Goal: Manage account settings

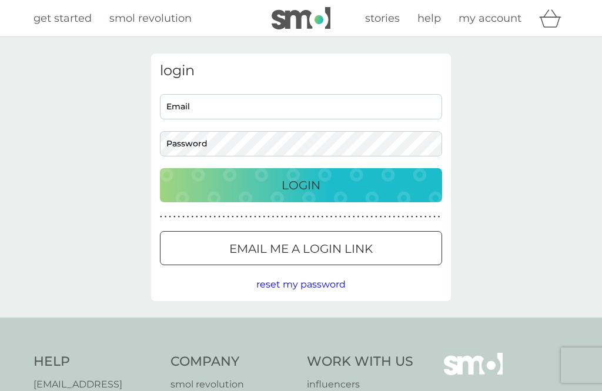
click at [255, 113] on input "Email" at bounding box center [301, 106] width 282 height 25
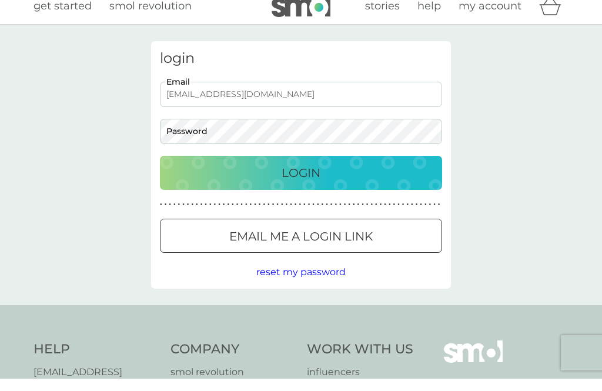
type input "geraldinefbrooks@gmail.com"
click at [410, 176] on div "Login" at bounding box center [301, 185] width 259 height 19
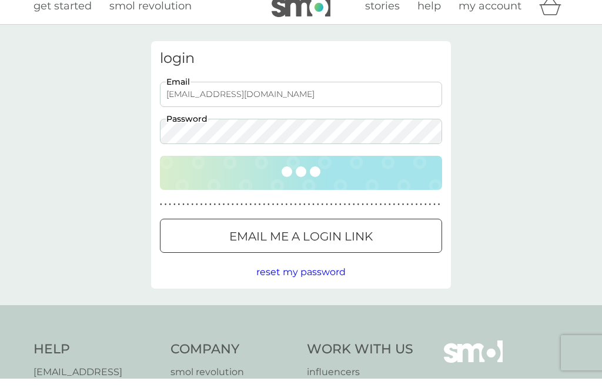
scroll to position [12, 0]
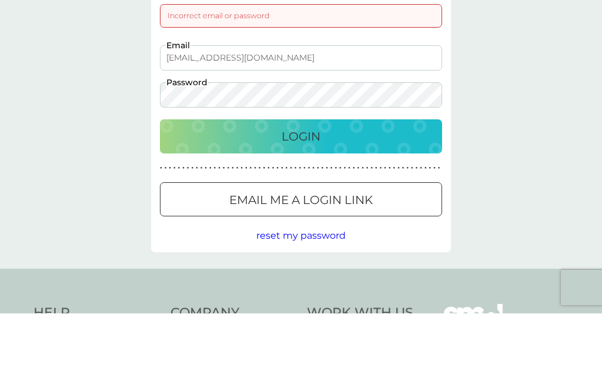
click at [389, 204] on div "Login" at bounding box center [301, 213] width 259 height 19
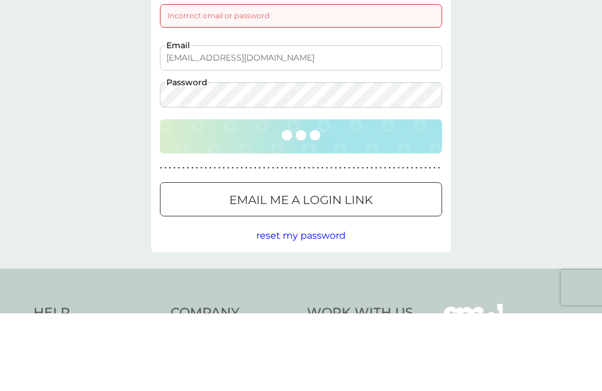
scroll to position [90, 0]
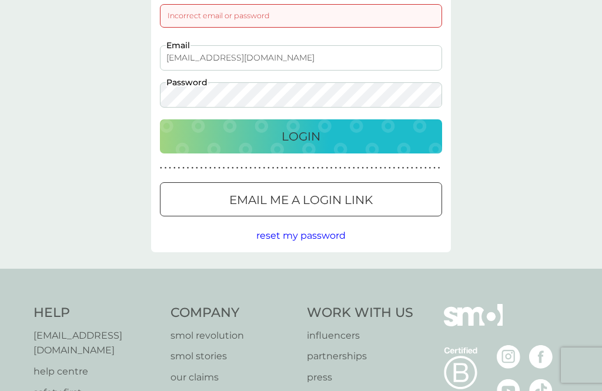
click at [394, 134] on div "Login" at bounding box center [301, 136] width 259 height 19
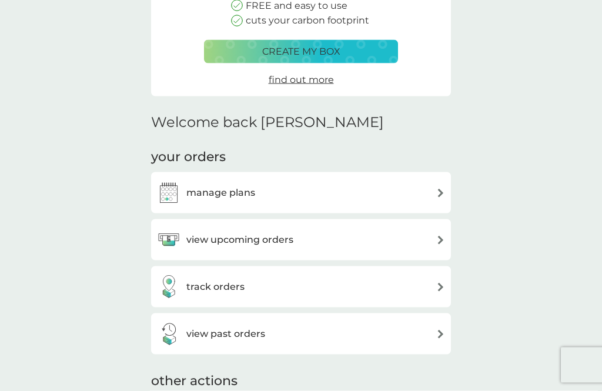
scroll to position [184, 0]
click at [368, 239] on div "view upcoming orders" at bounding box center [301, 239] width 288 height 24
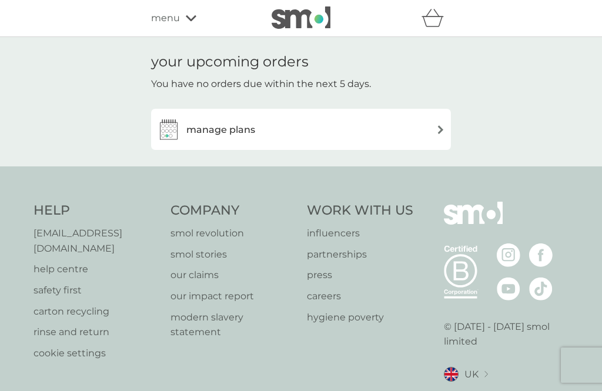
click at [444, 126] on img at bounding box center [440, 129] width 9 height 9
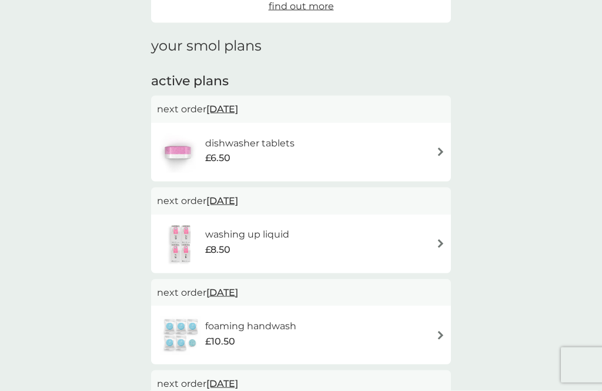
scroll to position [140, 0]
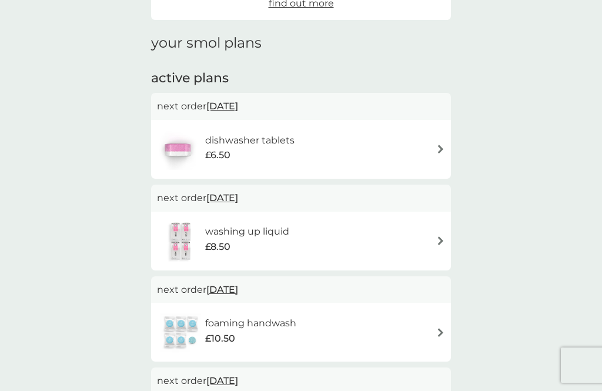
click at [435, 241] on div "washing up liquid £8.50" at bounding box center [301, 240] width 288 height 41
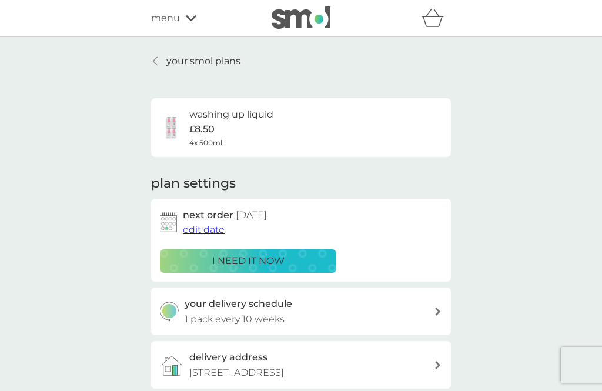
click at [398, 315] on div "your delivery schedule 1 pack every 10 weeks" at bounding box center [310, 311] width 250 height 30
select select "70"
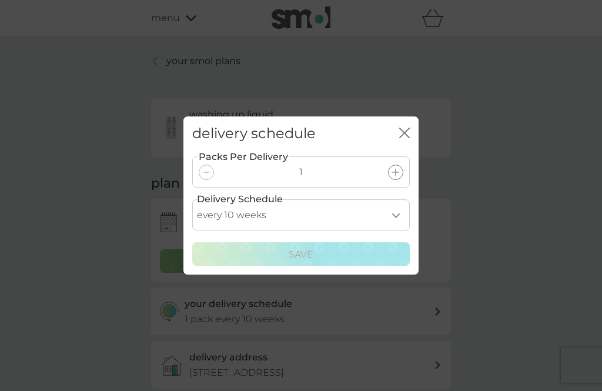
click at [405, 136] on icon "close" at bounding box center [404, 133] width 11 height 11
